Goal: Task Accomplishment & Management: Use online tool/utility

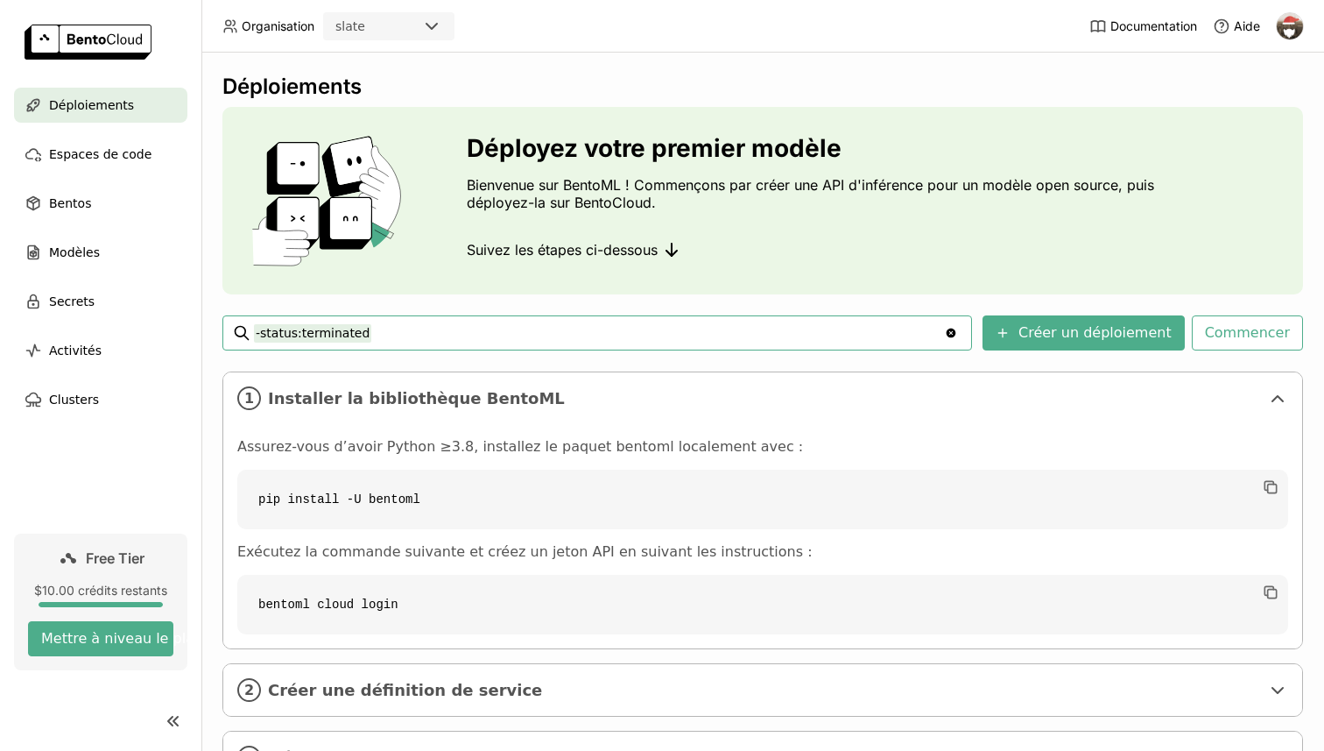
click at [434, 26] on icon at bounding box center [431, 26] width 21 height 21
click at [478, 29] on header "Organisation slate Documentation Aide" at bounding box center [662, 26] width 1324 height 53
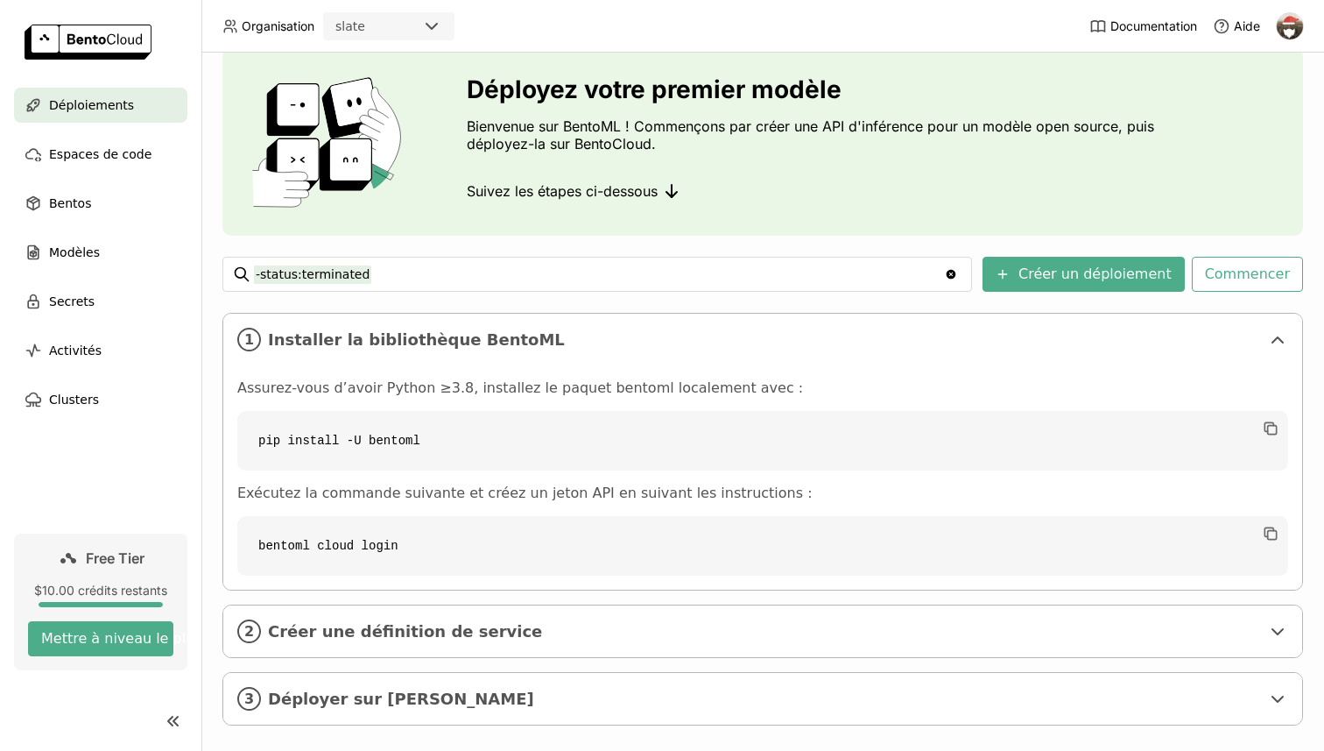
scroll to position [81, 0]
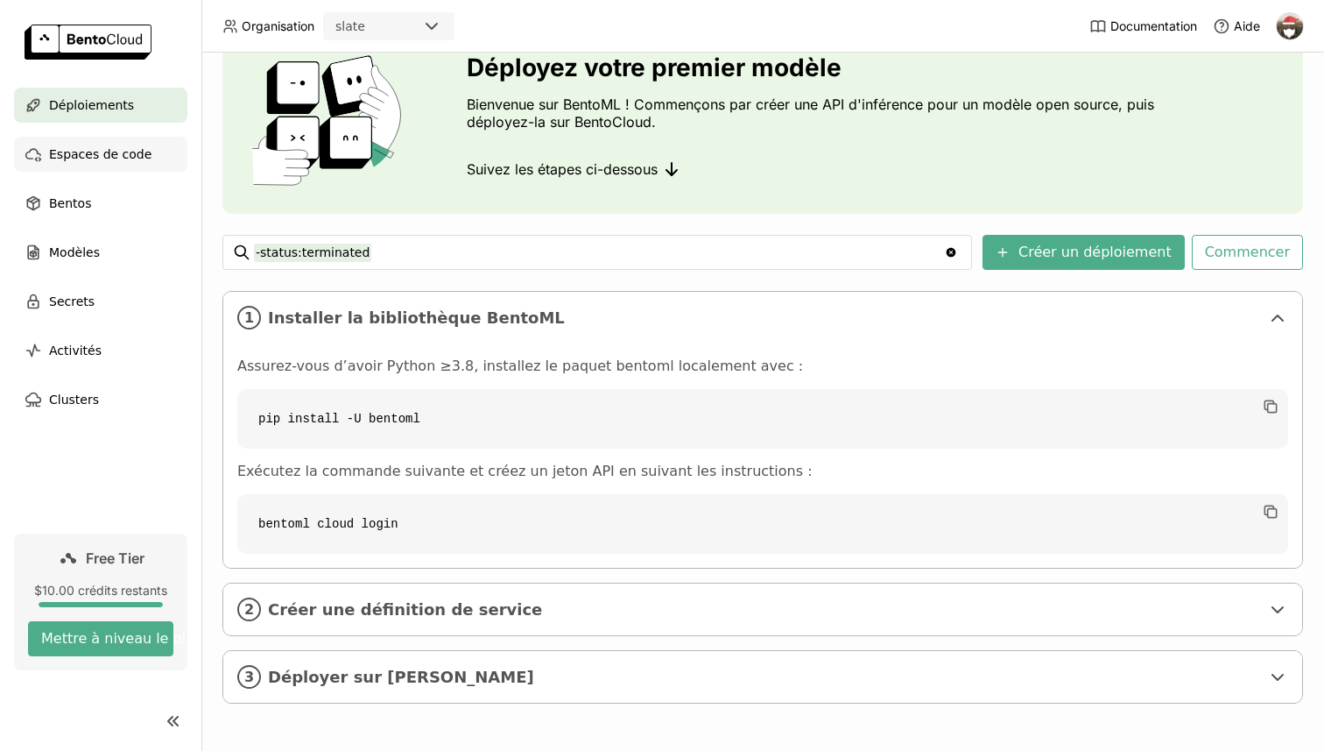
click at [127, 157] on span "Espaces de code" at bounding box center [100, 154] width 102 height 21
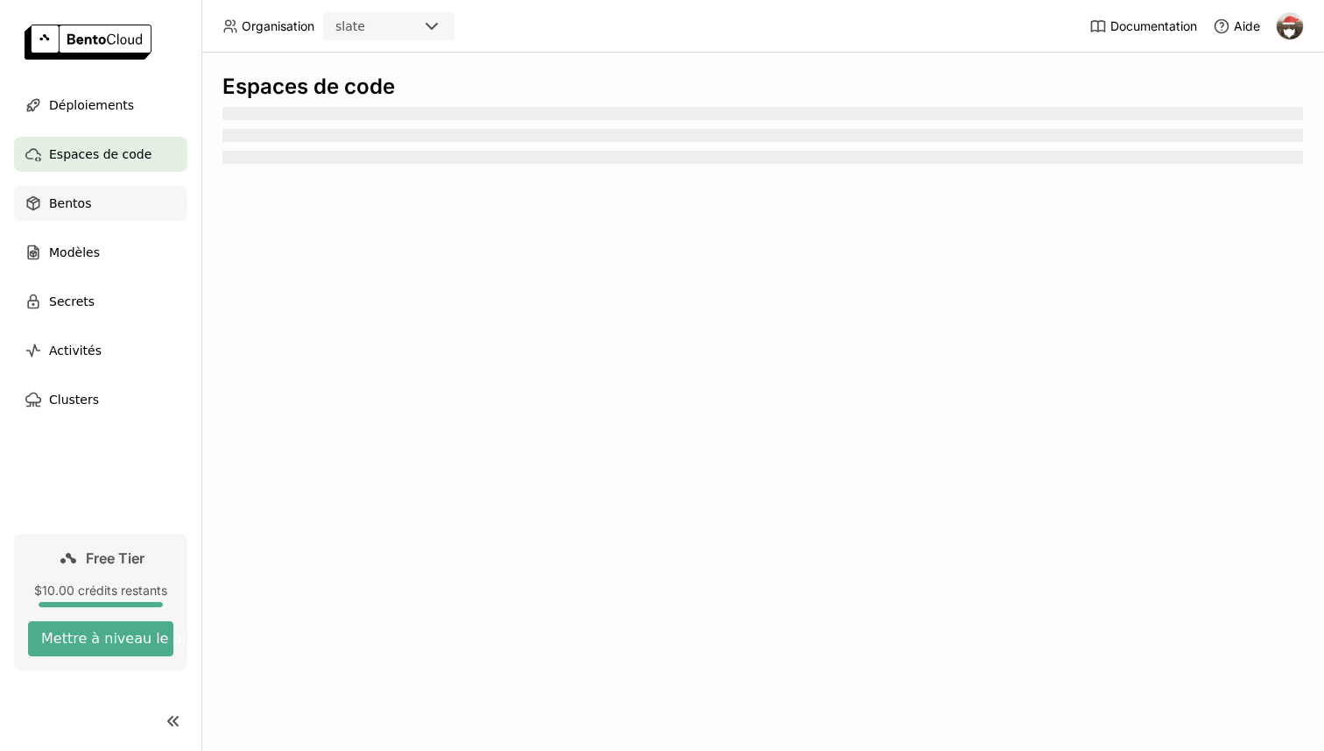
click at [147, 197] on div "Bentos" at bounding box center [100, 203] width 173 height 35
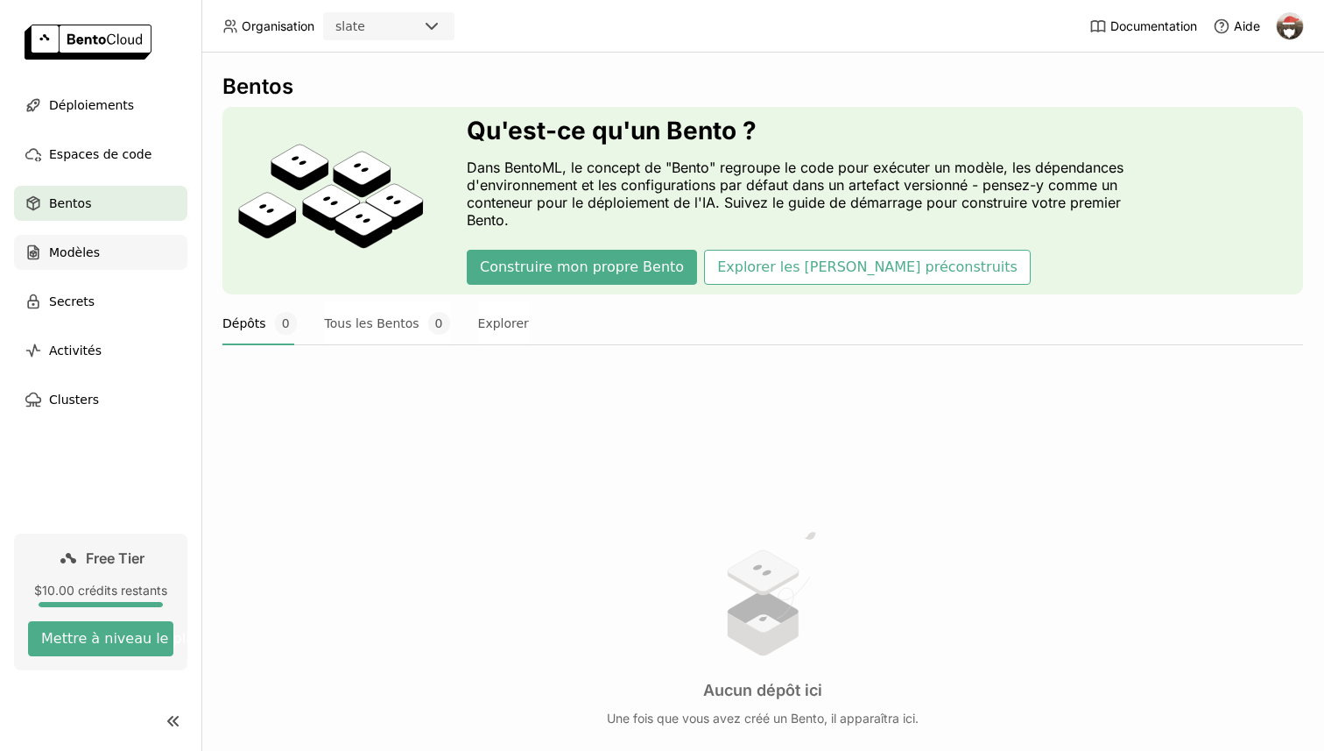
click at [153, 262] on div "Modèles" at bounding box center [100, 252] width 173 height 35
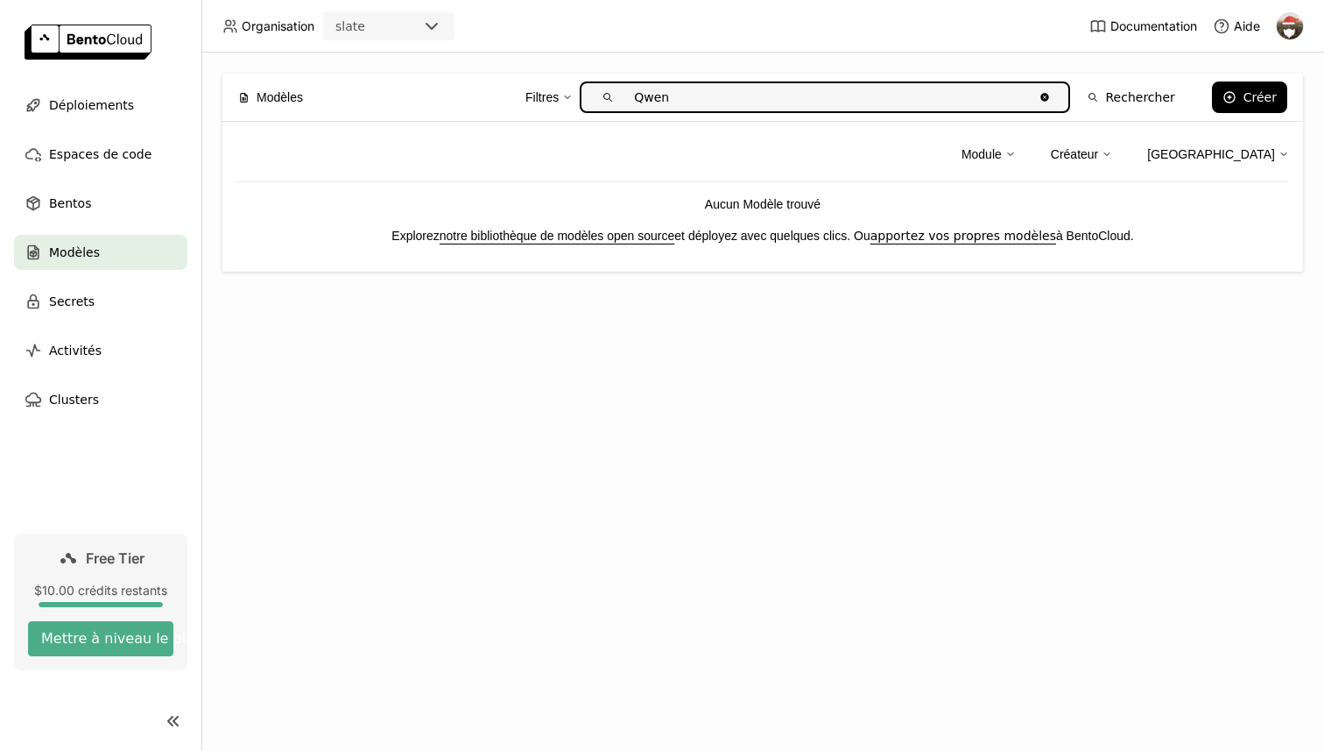
type input "Qwen"
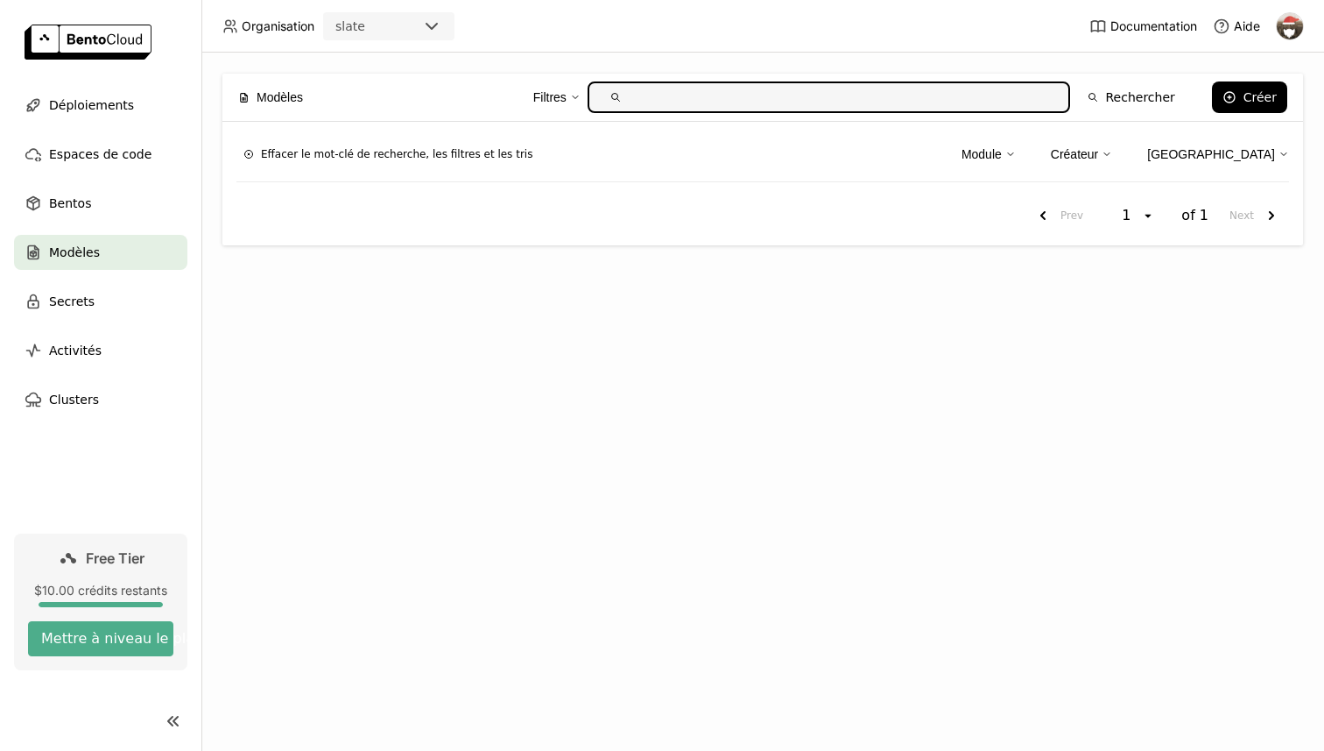
click at [502, 101] on div "Filtres Rechercher" at bounding box center [753, 97] width 865 height 37
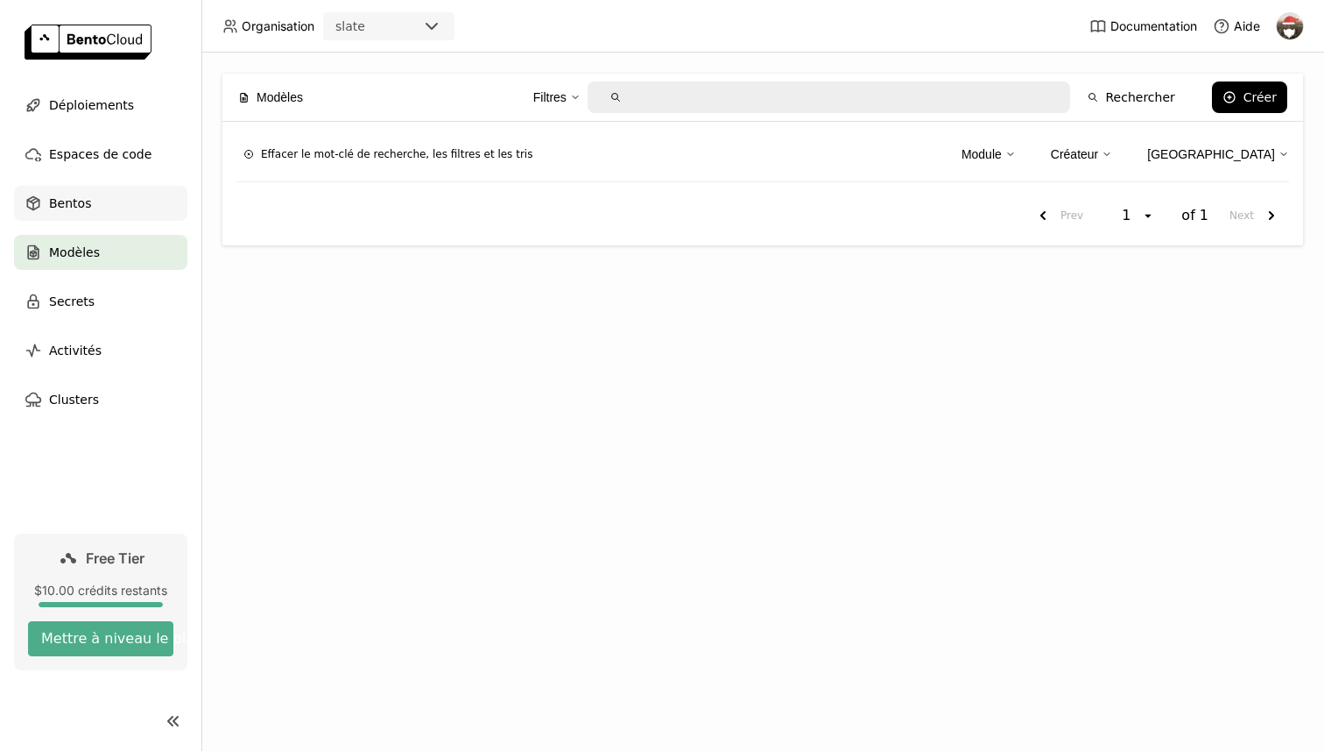
click at [138, 201] on div "Bentos" at bounding box center [100, 203] width 173 height 35
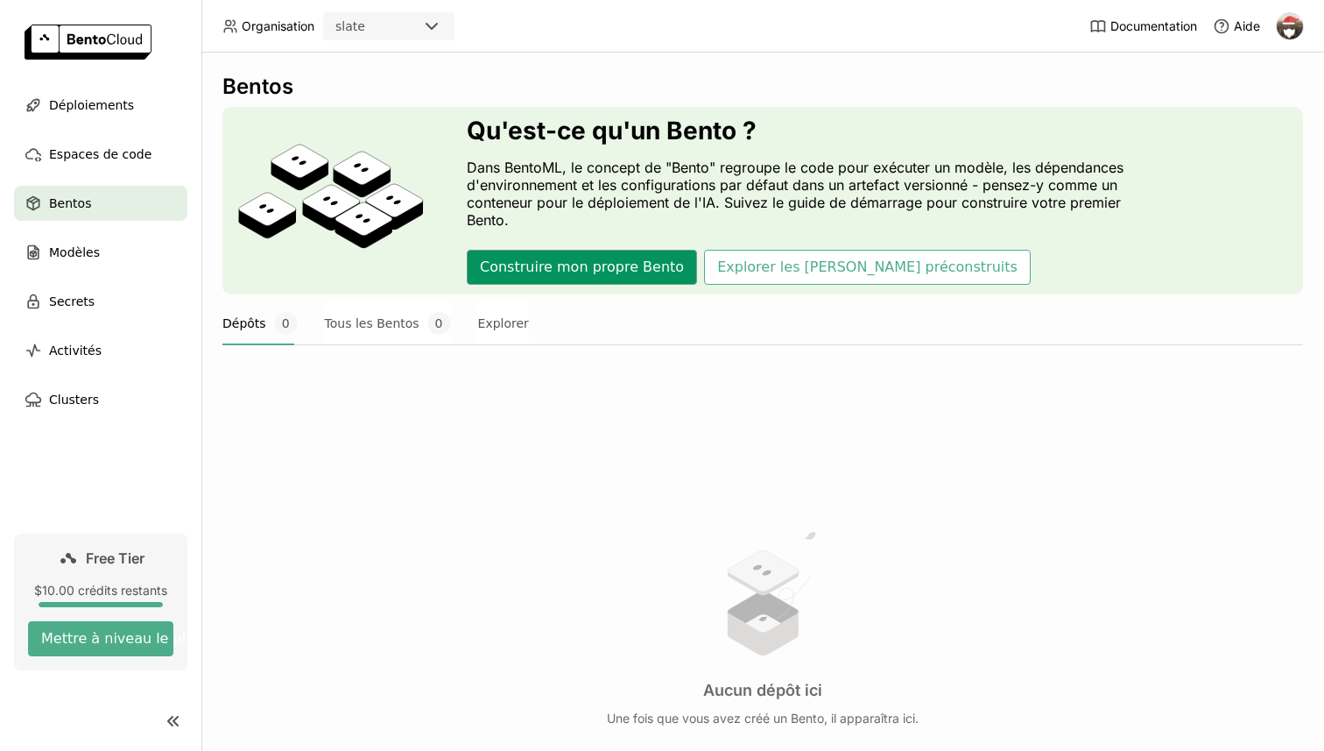
click at [594, 275] on button "Construire mon propre Bento" at bounding box center [582, 267] width 230 height 35
click at [83, 247] on span "Modèles" at bounding box center [74, 252] width 51 height 21
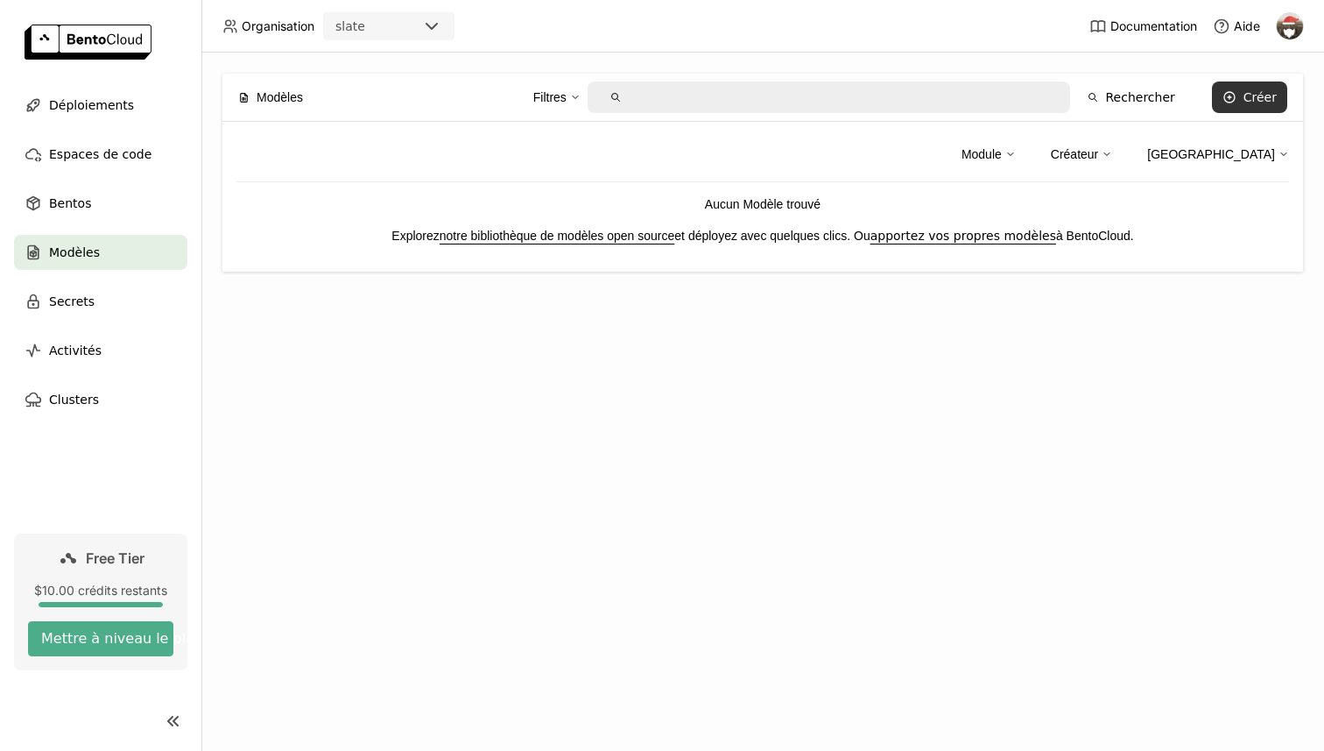
click at [1269, 105] on button "Créer" at bounding box center [1249, 97] width 75 height 32
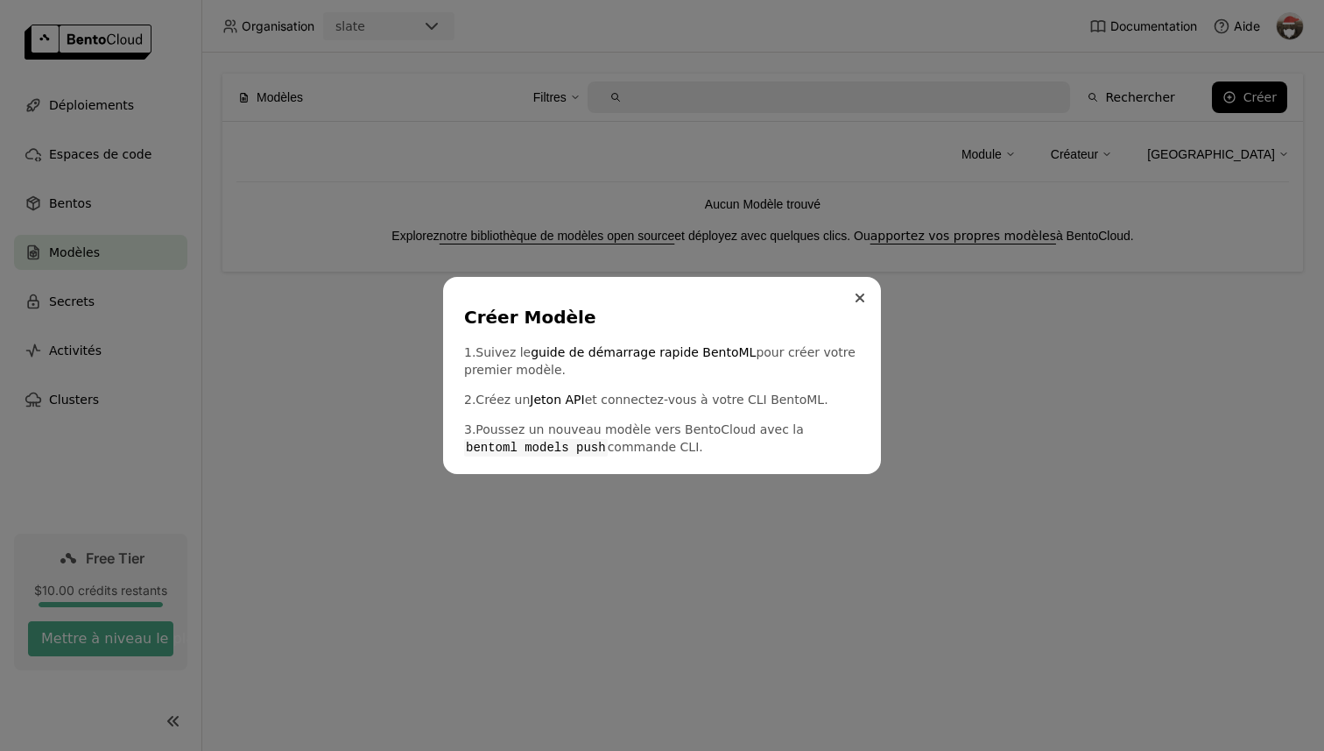
click at [865, 294] on button "Close" at bounding box center [860, 297] width 21 height 21
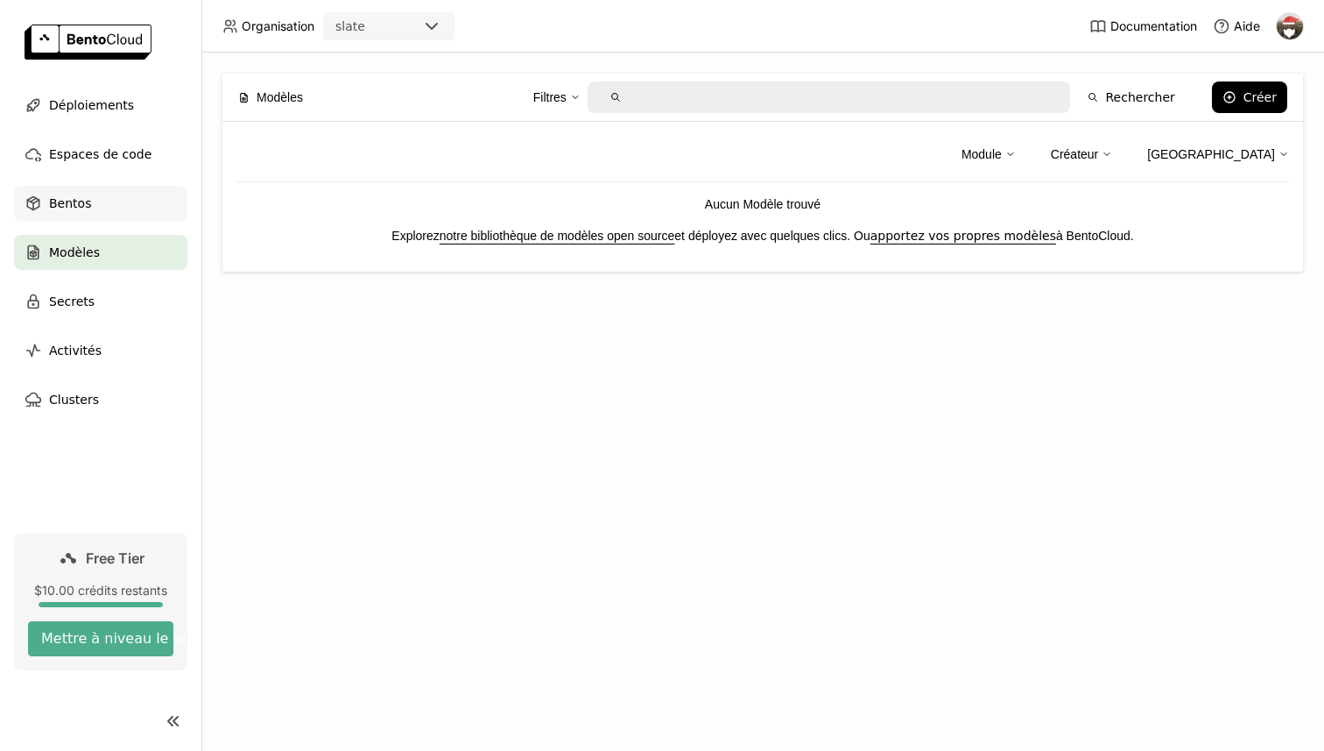
click at [90, 196] on div "Bentos" at bounding box center [100, 203] width 173 height 35
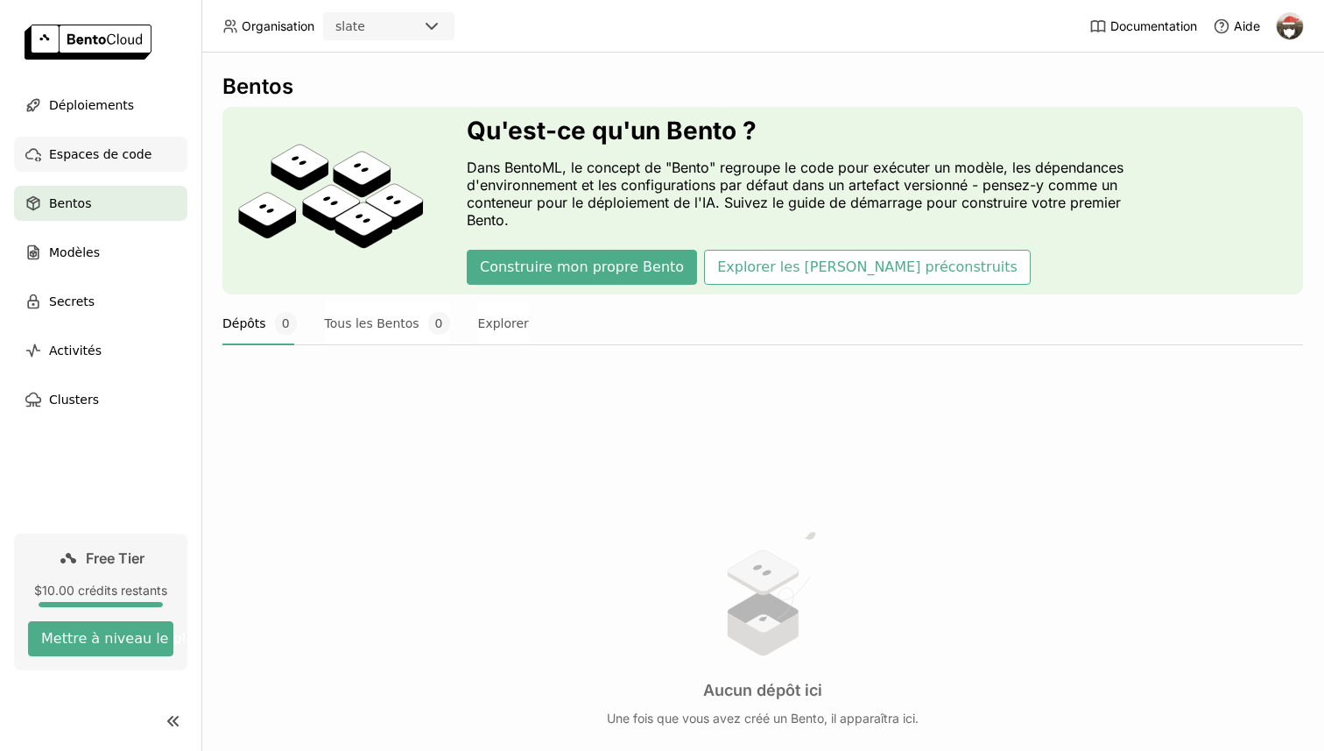
click at [130, 145] on span "Espaces de code" at bounding box center [100, 154] width 102 height 21
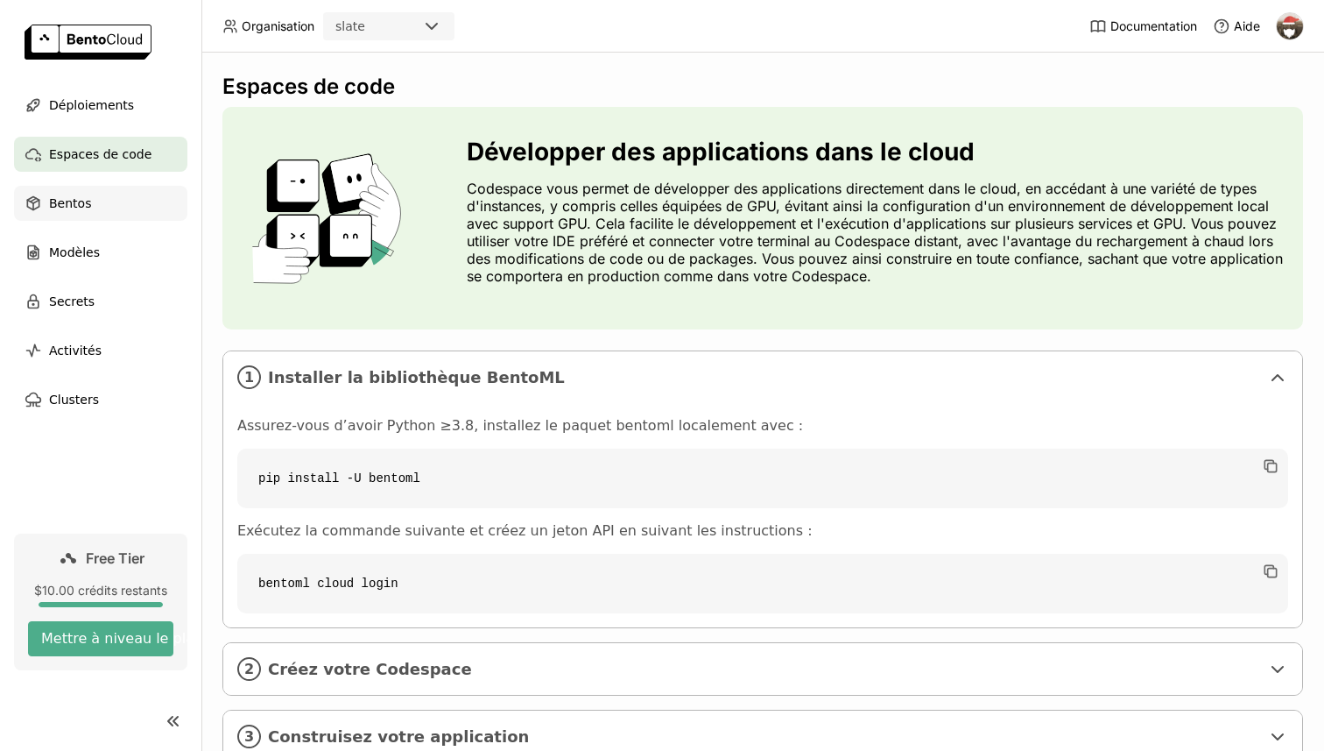
click at [127, 202] on div "Bentos" at bounding box center [100, 203] width 173 height 35
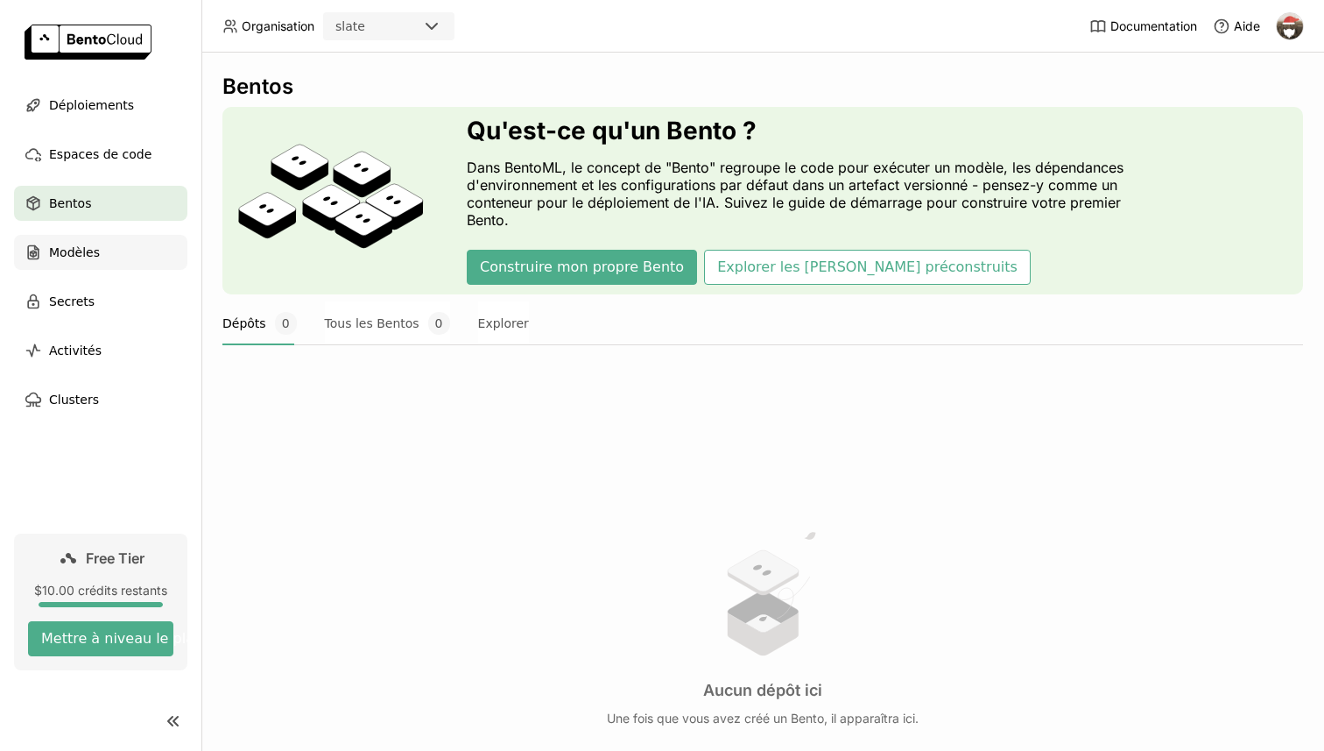
click at [124, 255] on div "Modèles" at bounding box center [100, 252] width 173 height 35
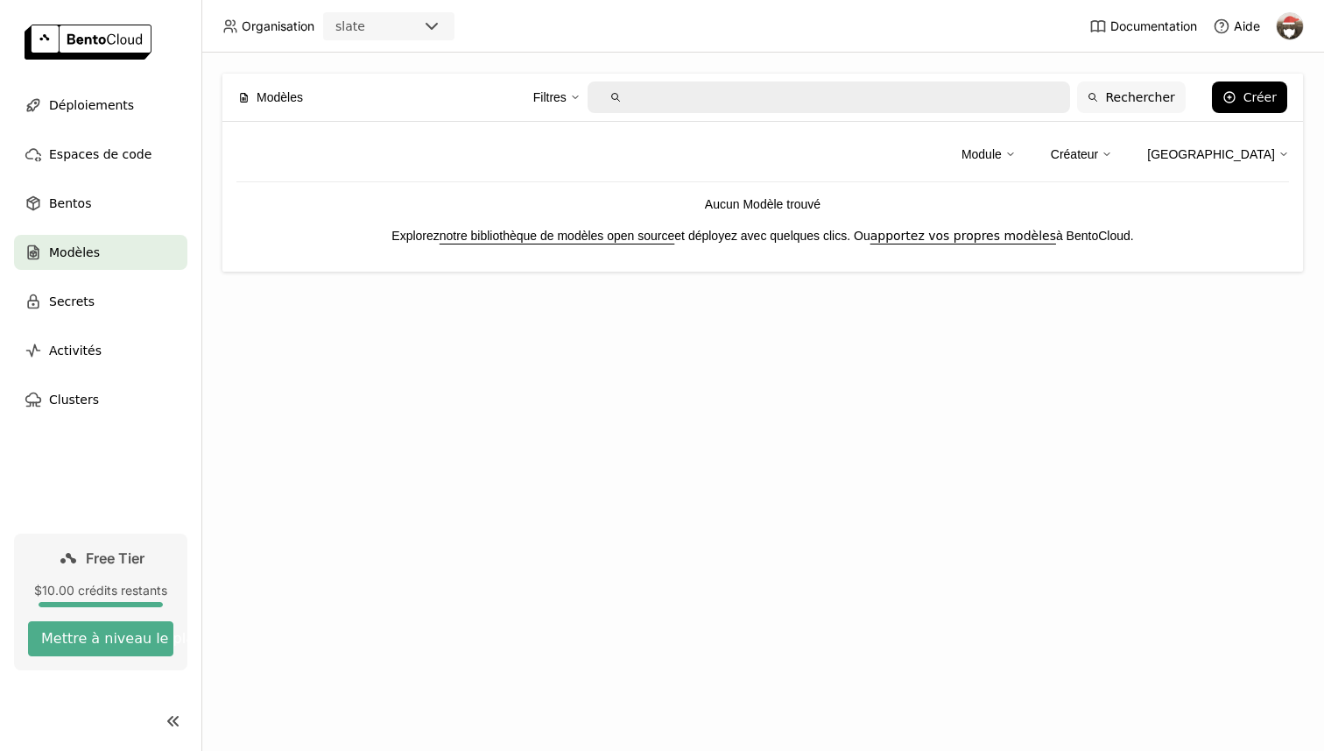
click at [1145, 107] on button "Rechercher" at bounding box center [1131, 97] width 108 height 32
click at [1134, 102] on button "Rechercher" at bounding box center [1131, 97] width 108 height 32
click at [955, 102] on input "text" at bounding box center [843, 97] width 427 height 28
click at [620, 232] on link "notre bibliothèque de modèles open source" at bounding box center [558, 236] width 236 height 14
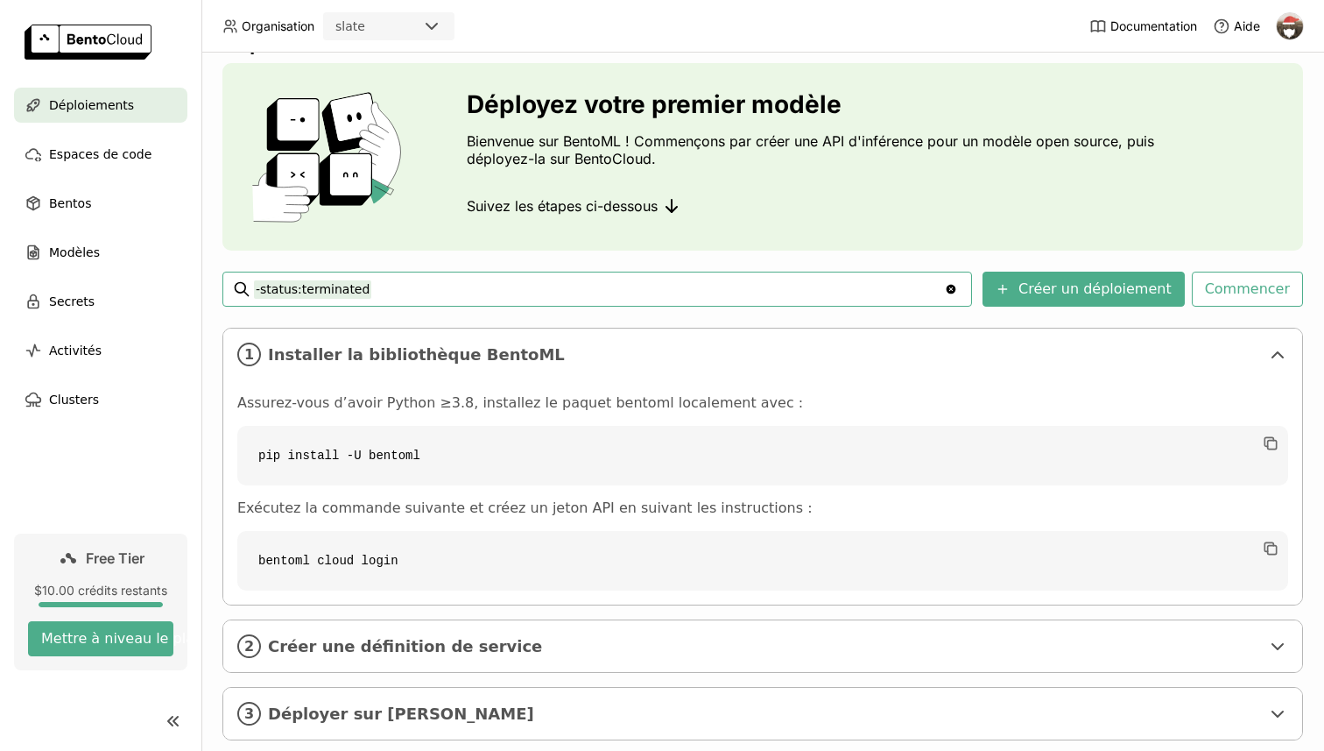
scroll to position [81, 0]
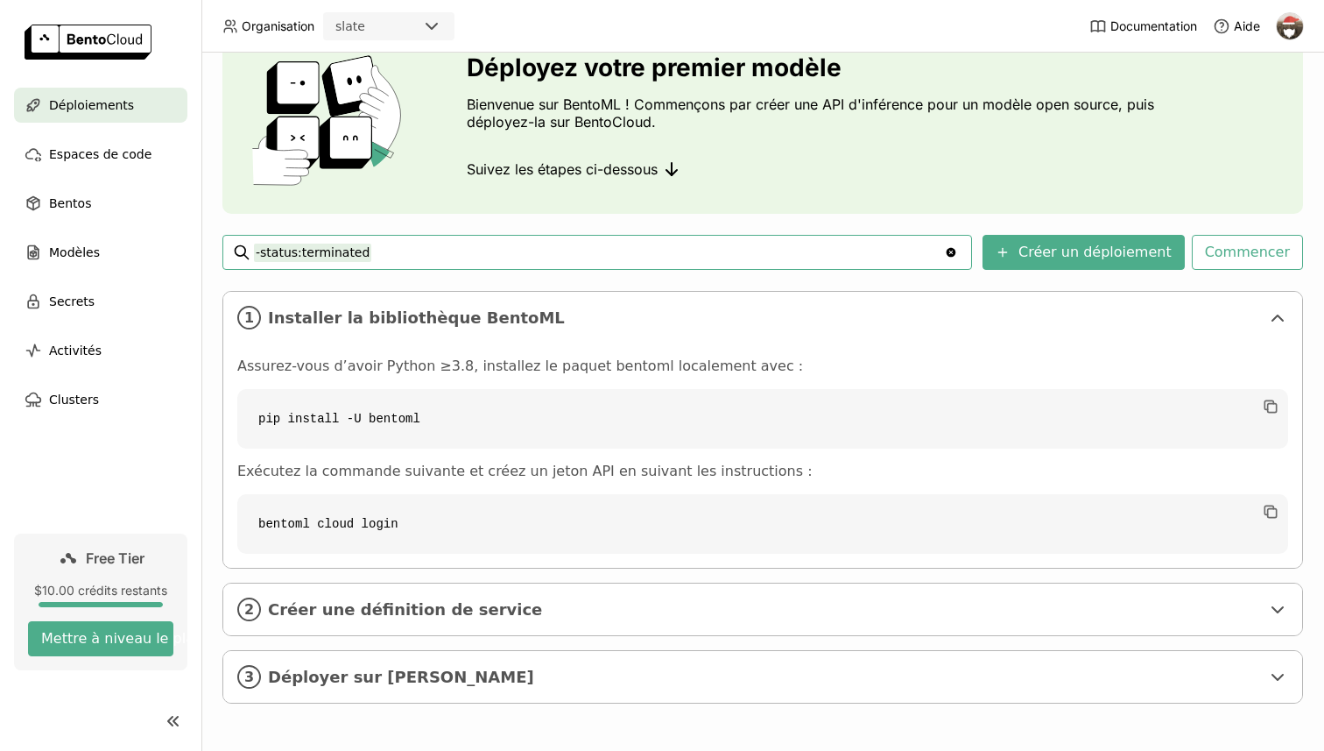
drag, startPoint x: 395, startPoint y: 257, endPoint x: 244, endPoint y: 257, distance: 151.5
click at [244, 257] on div "-status:terminated -status:terminated Clear value" at bounding box center [597, 252] width 750 height 35
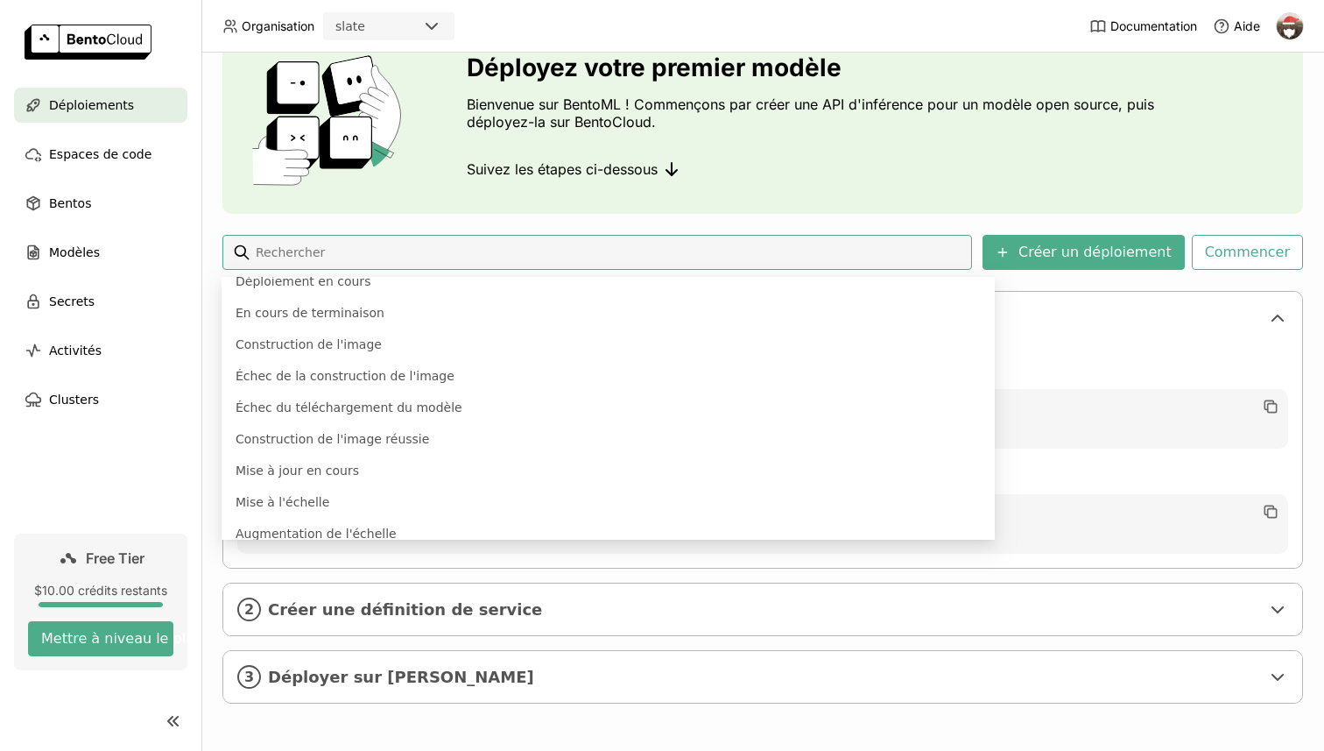
scroll to position [371, 0]
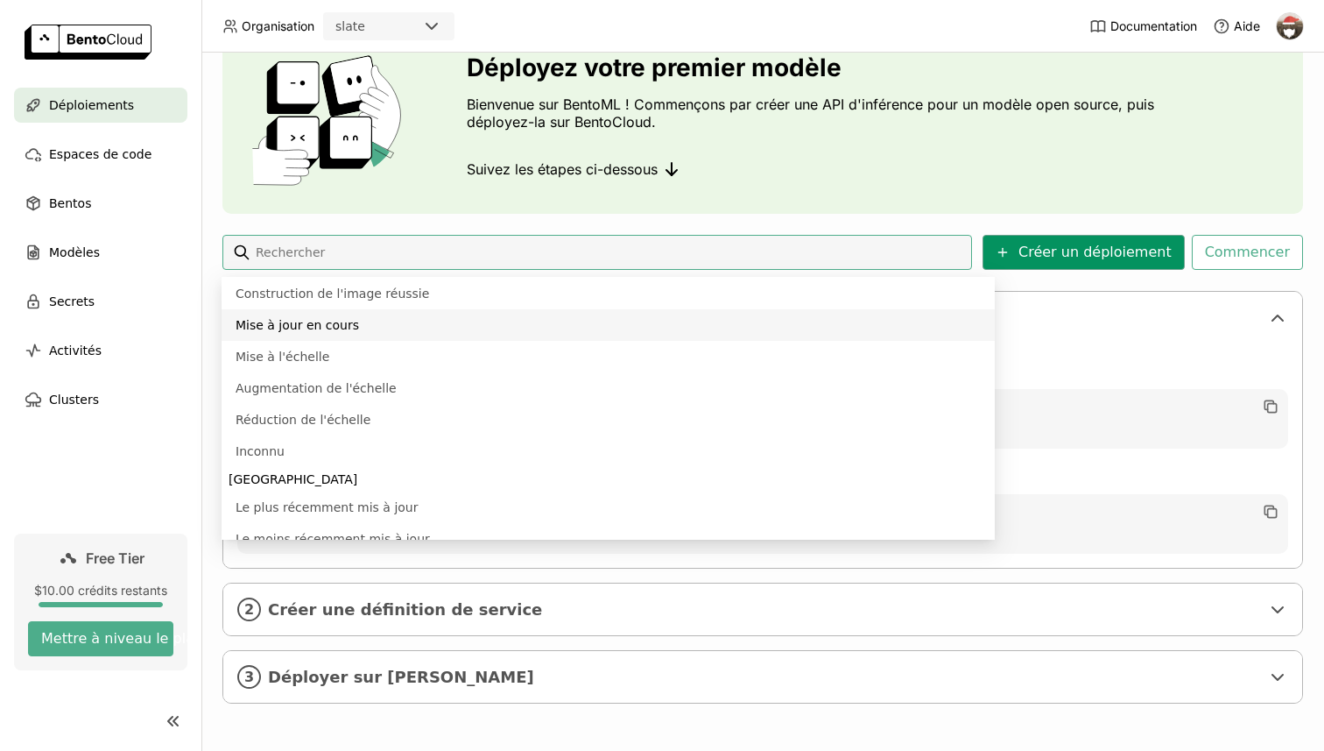
click at [1113, 250] on button "Créer un déploiement" at bounding box center [1084, 252] width 202 height 35
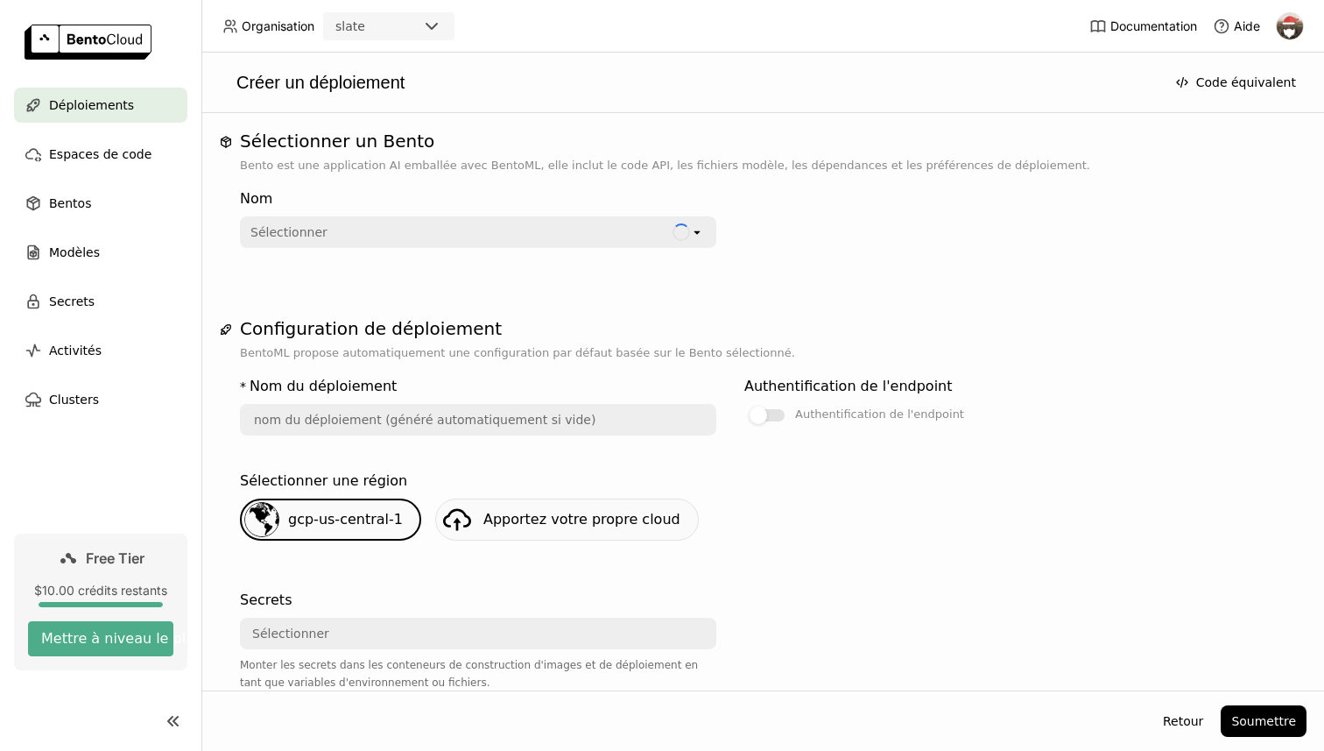
click at [444, 235] on div "Sélectionner" at bounding box center [457, 232] width 431 height 28
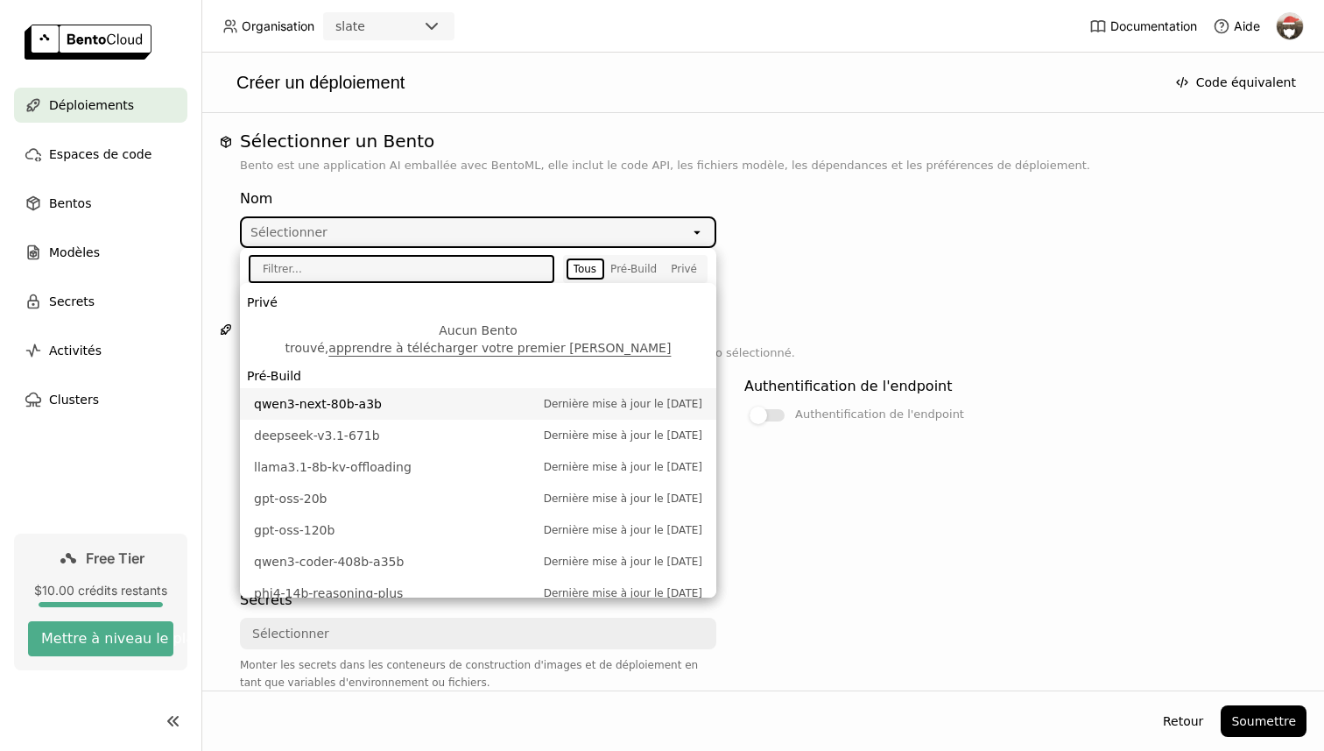
click at [428, 161] on p "Bento est une application AI emballée avec BentoML, elle inclut le code API, le…" at bounding box center [763, 166] width 1046 height 18
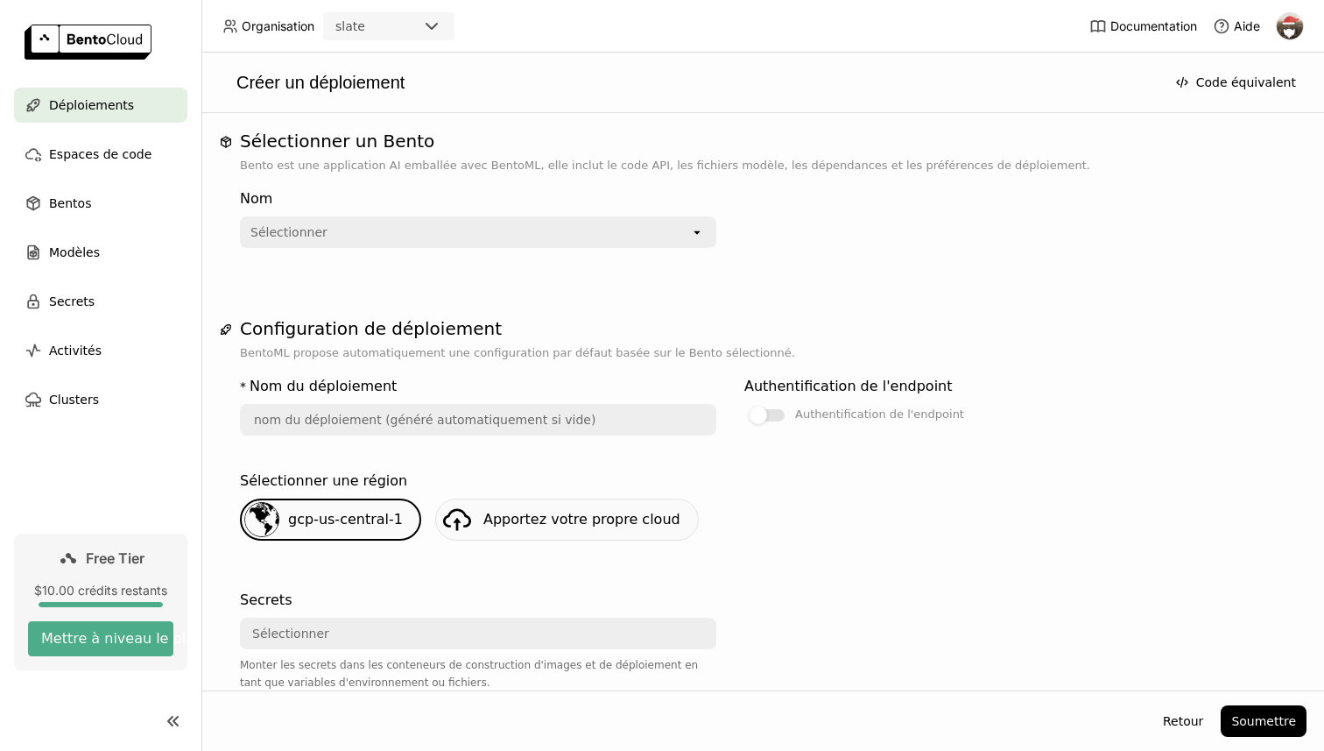
click at [413, 241] on div "Sélectionner" at bounding box center [466, 232] width 448 height 28
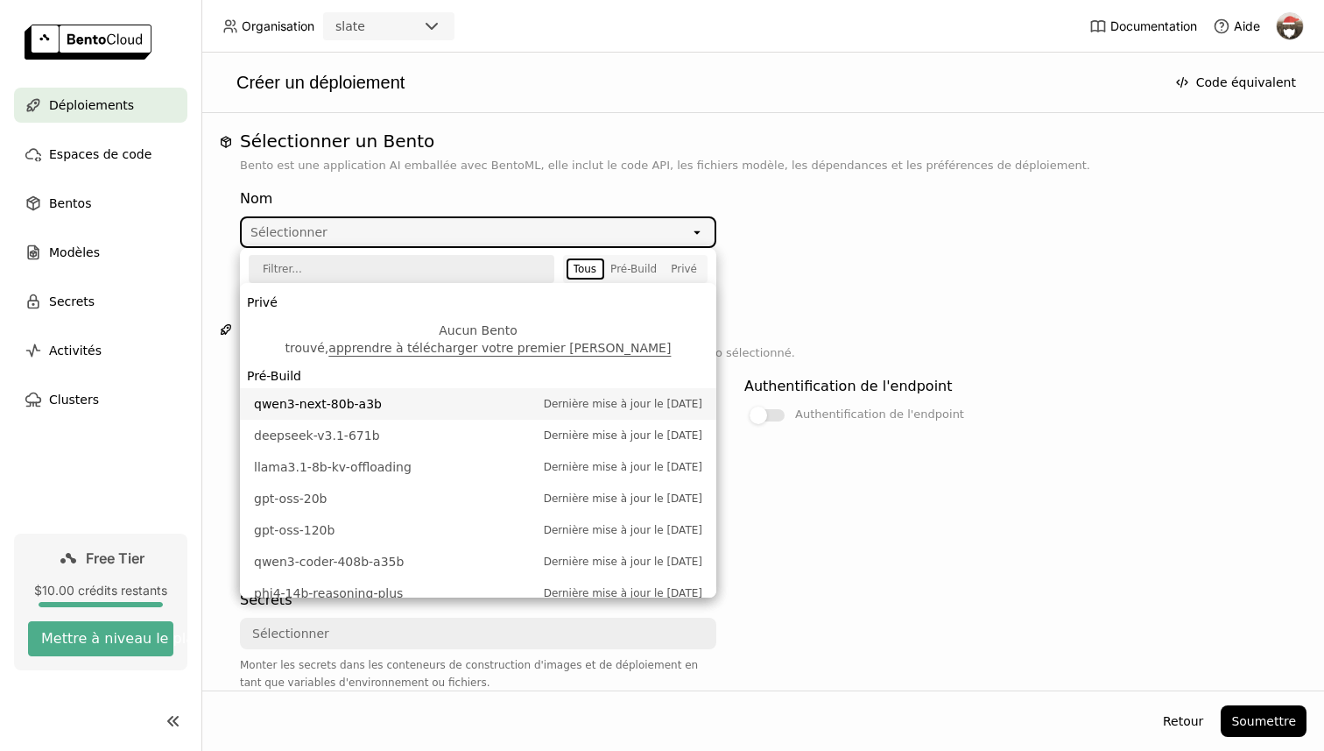
click at [466, 176] on div "Nom Sélectionner open" at bounding box center [763, 225] width 1046 height 102
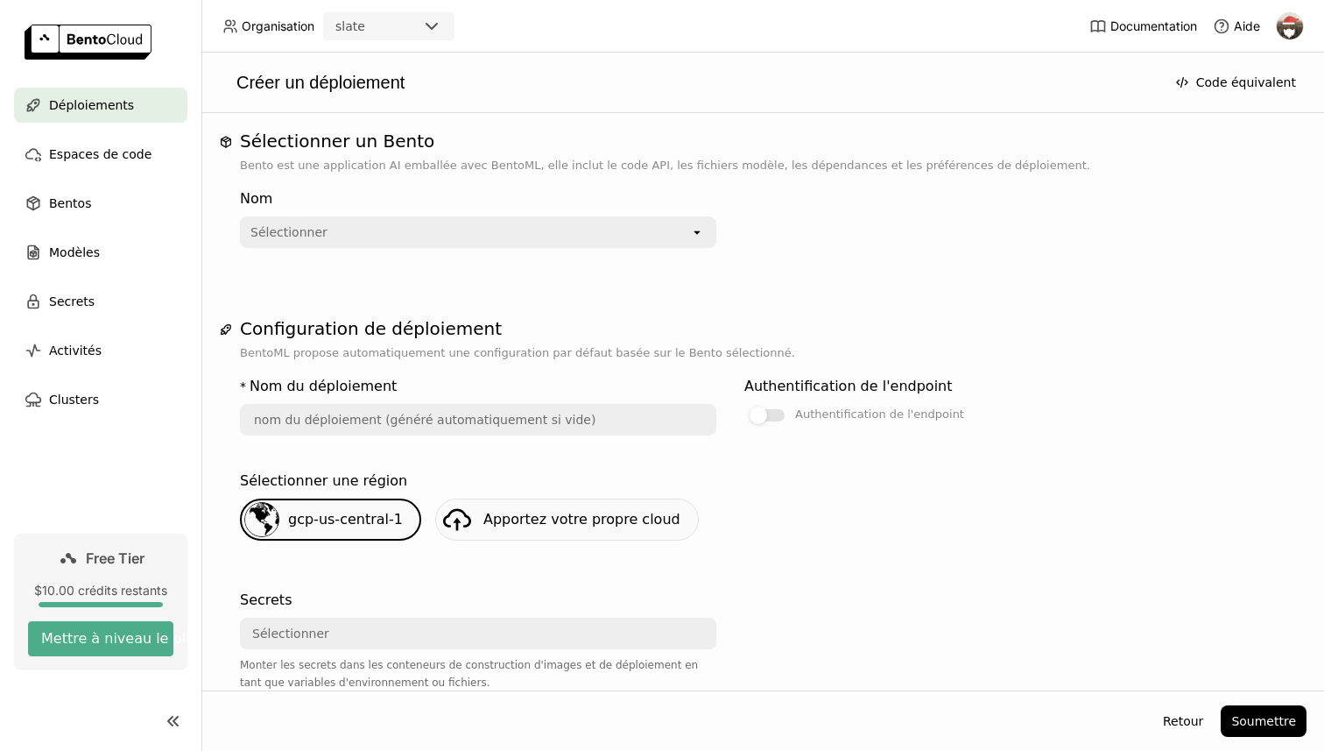
click at [406, 234] on div "Sélectionner" at bounding box center [466, 232] width 448 height 28
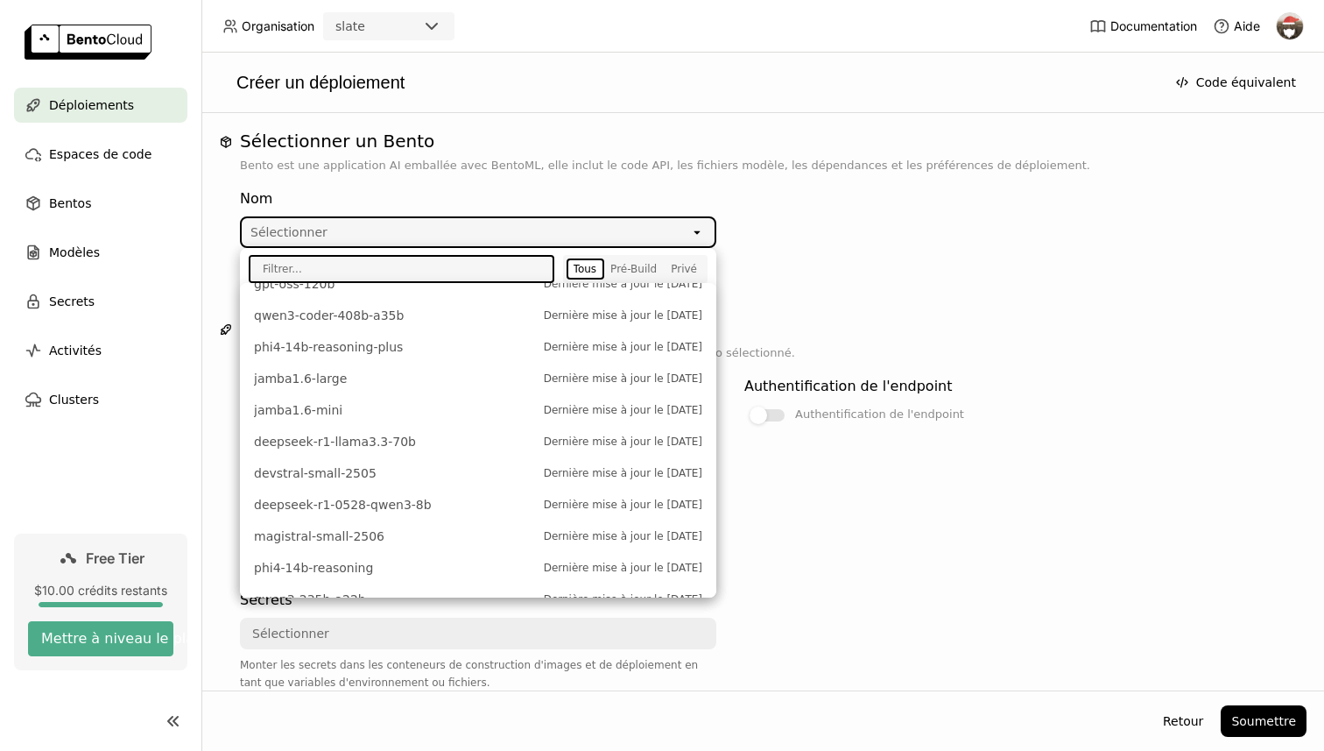
scroll to position [251, 0]
